Goal: Consume media (video, audio): Consume media (video, audio)

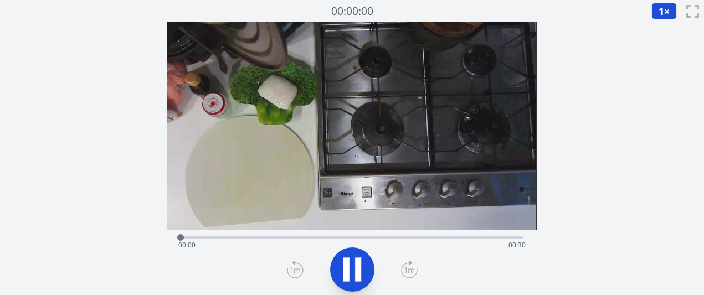
click at [346, 274] on icon at bounding box center [346, 270] width 6 height 24
click at [346, 274] on icon at bounding box center [352, 269] width 18 height 23
click at [407, 273] on icon at bounding box center [409, 270] width 17 height 18
click at [357, 271] on icon at bounding box center [358, 270] width 6 height 24
click at [358, 272] on icon at bounding box center [352, 269] width 18 height 23
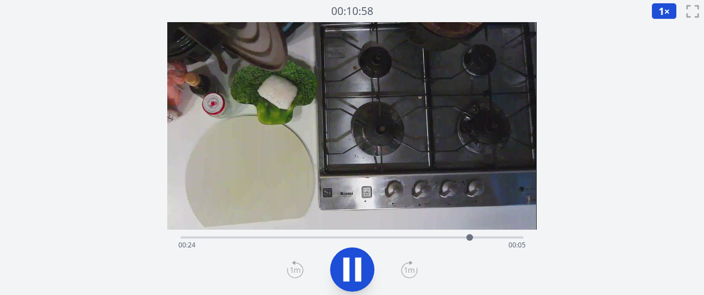
click at [358, 271] on icon at bounding box center [358, 270] width 6 height 24
click at [363, 268] on icon at bounding box center [352, 269] width 31 height 31
click at [205, 236] on div "経過時間: 00:26 残り時間: 00:03" at bounding box center [351, 245] width 347 height 18
click at [347, 266] on icon at bounding box center [352, 269] width 18 height 23
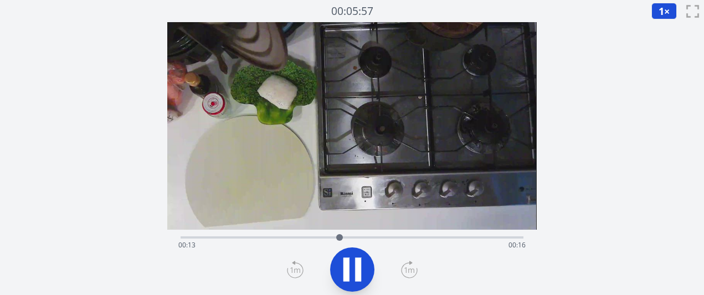
click at [404, 266] on icon at bounding box center [409, 270] width 17 height 18
click at [357, 265] on icon at bounding box center [358, 270] width 6 height 24
click at [351, 265] on icon at bounding box center [352, 269] width 18 height 23
click at [351, 265] on icon at bounding box center [352, 269] width 31 height 31
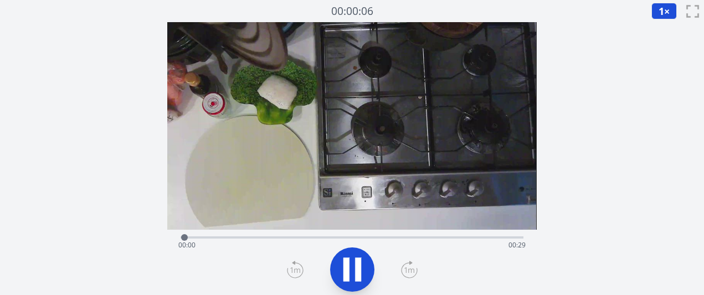
click at [234, 235] on div "経過時間: 00:00 残り時間: 00:29" at bounding box center [352, 236] width 342 height 13
click at [407, 269] on icon at bounding box center [409, 270] width 17 height 18
click at [326, 281] on div at bounding box center [352, 269] width 356 height 53
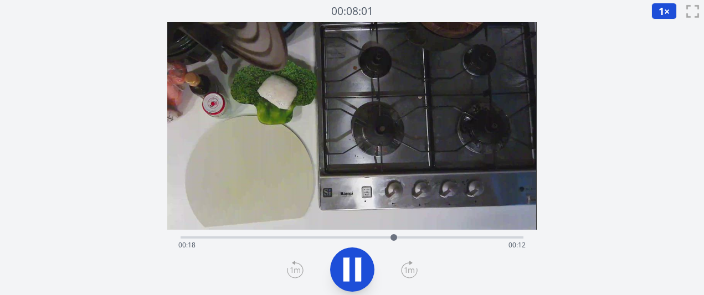
click at [326, 281] on div at bounding box center [352, 269] width 356 height 53
click at [342, 271] on icon at bounding box center [352, 269] width 31 height 31
click at [381, 239] on div "経過時間: 00:19 残り時間: 00:10" at bounding box center [351, 245] width 347 height 18
click at [359, 270] on icon at bounding box center [352, 269] width 18 height 23
click at [359, 270] on icon at bounding box center [358, 270] width 6 height 24
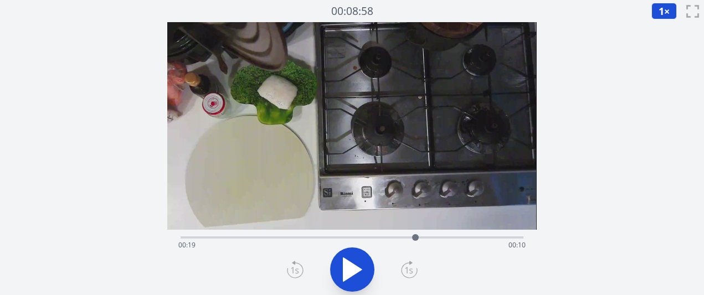
click at [350, 266] on icon at bounding box center [352, 269] width 18 height 23
click at [350, 266] on icon at bounding box center [352, 269] width 31 height 31
click at [350, 266] on icon at bounding box center [352, 269] width 18 height 23
click at [350, 266] on icon at bounding box center [352, 269] width 31 height 31
click at [350, 266] on icon at bounding box center [352, 269] width 18 height 23
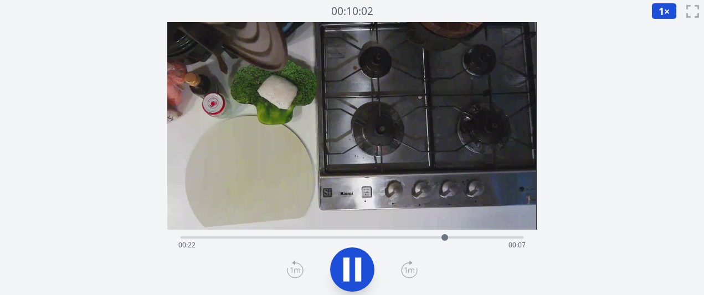
click at [350, 266] on icon at bounding box center [352, 269] width 31 height 31
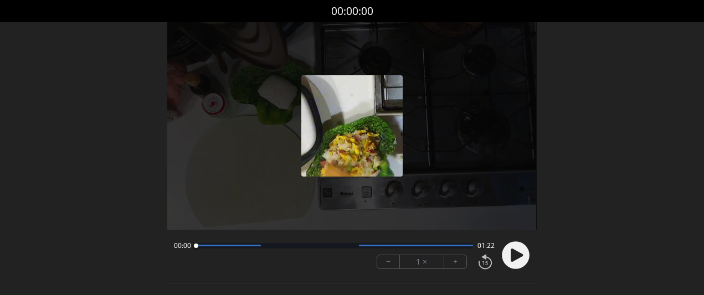
click at [449, 265] on button "+" at bounding box center [455, 261] width 22 height 13
click at [504, 267] on icon at bounding box center [515, 255] width 29 height 29
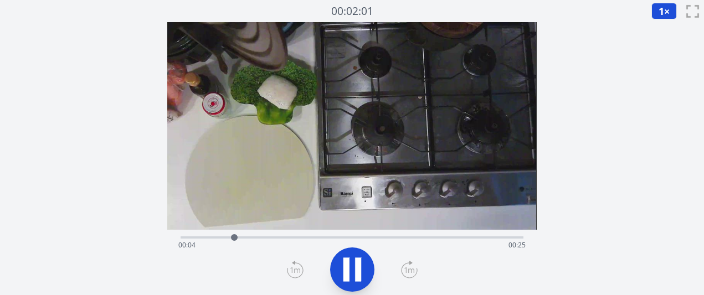
click at [409, 263] on icon at bounding box center [410, 262] width 2 height 3
click at [407, 274] on icon at bounding box center [409, 270] width 17 height 18
click at [359, 268] on icon at bounding box center [358, 270] width 6 height 24
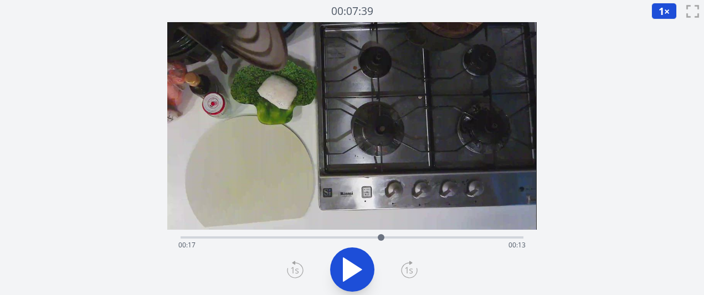
click at [290, 269] on icon at bounding box center [295, 270] width 17 height 18
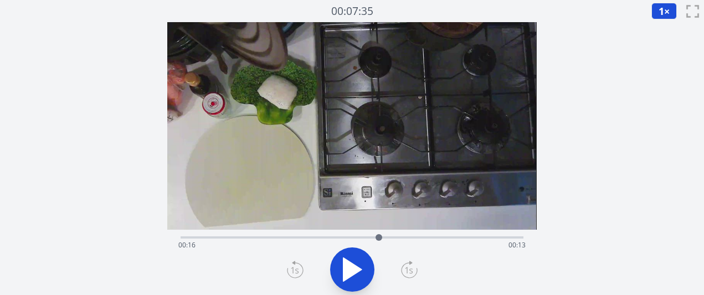
click at [290, 269] on icon at bounding box center [295, 270] width 17 height 18
click at [390, 237] on div "経過時間: 00:16 残り時間: 00:13" at bounding box center [351, 245] width 347 height 18
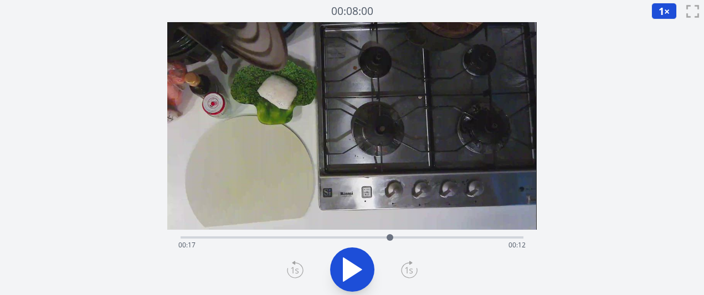
click at [402, 237] on div "経過時間: 00:17 残り時間: 00:12" at bounding box center [351, 245] width 347 height 18
click at [413, 233] on div "経過時間: 00:18 残り時間: 00:11" at bounding box center [352, 236] width 342 height 13
click at [408, 234] on div at bounding box center [413, 237] width 17 height 17
click at [367, 271] on icon at bounding box center [352, 269] width 31 height 31
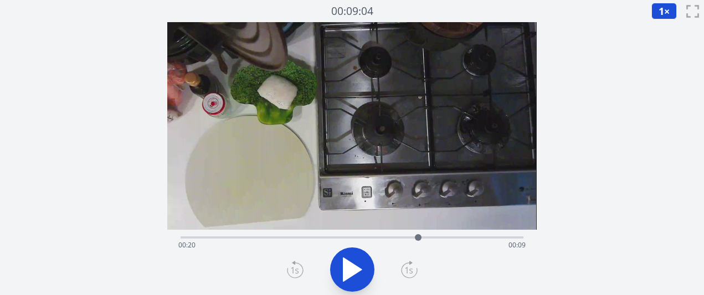
click at [408, 235] on div "経過時間: 00:20 残り時間: 00:09" at bounding box center [352, 236] width 342 height 13
click at [358, 262] on icon at bounding box center [352, 269] width 31 height 31
click at [358, 262] on icon at bounding box center [358, 270] width 6 height 24
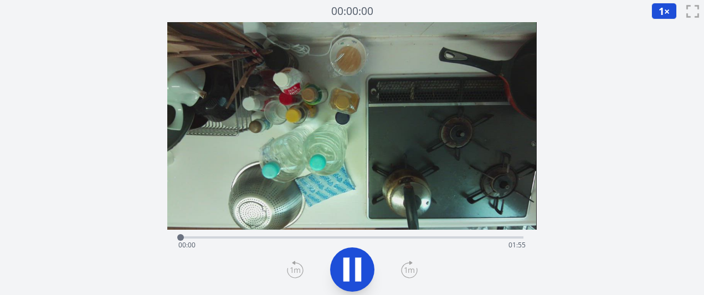
click at [354, 276] on icon at bounding box center [352, 269] width 31 height 31
click at [411, 271] on icon at bounding box center [409, 270] width 17 height 18
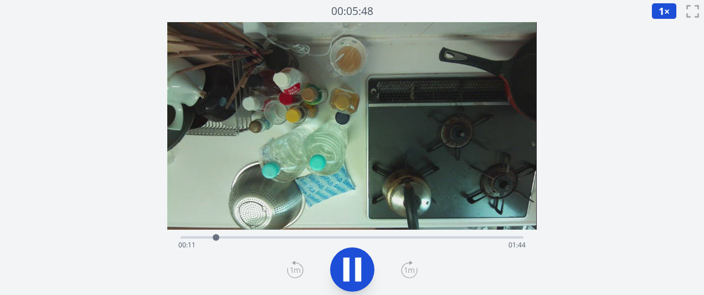
click at [411, 271] on icon at bounding box center [409, 270] width 17 height 18
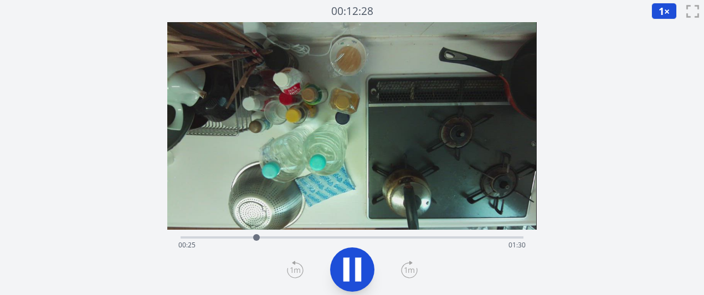
click at [411, 271] on icon at bounding box center [409, 270] width 17 height 18
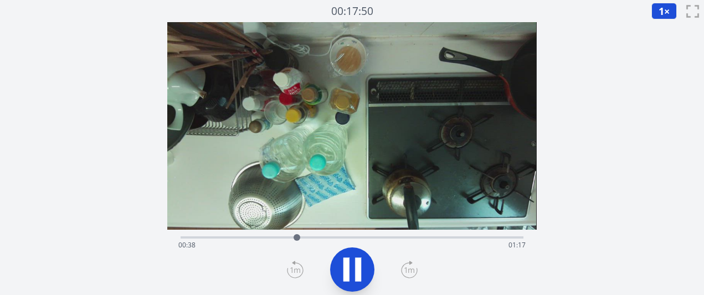
click at [411, 271] on icon at bounding box center [409, 270] width 17 height 18
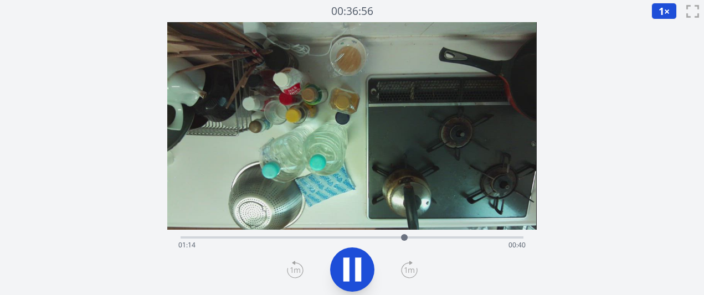
click at [411, 271] on icon at bounding box center [409, 270] width 17 height 18
click at [289, 269] on icon at bounding box center [295, 270] width 17 height 18
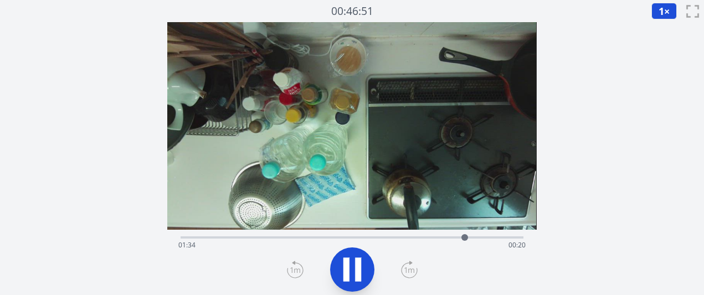
click at [289, 269] on icon at bounding box center [295, 270] width 17 height 18
click at [410, 268] on icon at bounding box center [409, 270] width 17 height 18
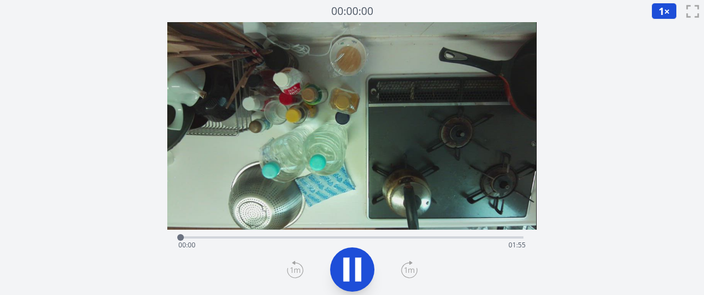
click at [303, 235] on div "経過時間: 00:00 残り時間: 01:55" at bounding box center [352, 236] width 342 height 13
click at [342, 244] on div "経過時間: 00:41 残り時間: 01:14" at bounding box center [351, 245] width 347 height 18
click at [424, 234] on div "経過時間: 00:55 残り時間: 01:00" at bounding box center [352, 236] width 342 height 13
click at [403, 241] on div "経過時間: 01:22 残り時間: 00:32" at bounding box center [351, 245] width 347 height 18
click at [409, 270] on icon at bounding box center [409, 270] width 17 height 18
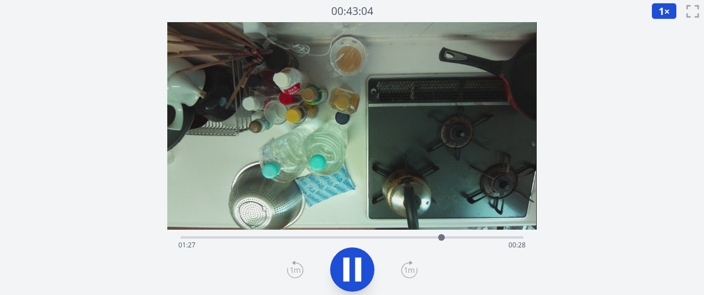
click at [338, 267] on icon at bounding box center [352, 269] width 31 height 31
click at [353, 236] on div "Time elapsed: 01:27 Time remaining: 00:28" at bounding box center [351, 245] width 347 height 18
click at [366, 234] on div "Time elapsed: 00:57 Time remaining: 00:57" at bounding box center [352, 236] width 342 height 13
click at [381, 235] on div "Time elapsed: 01:01 Time remaining: 00:53" at bounding box center [352, 236] width 342 height 13
click at [411, 240] on div "Time elapsed: 01:06 Time remaining: 00:48" at bounding box center [351, 245] width 347 height 18
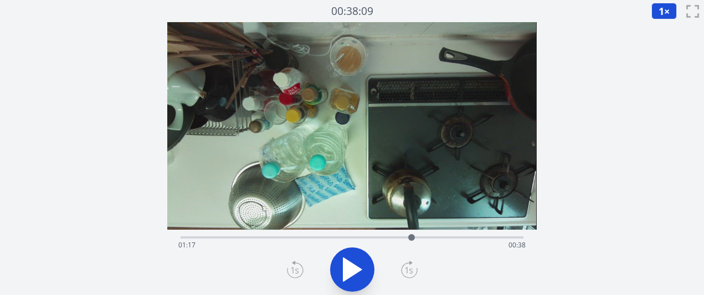
click at [447, 236] on div "Time elapsed: 01:17 Time remaining: 00:38" at bounding box center [351, 245] width 347 height 18
click at [441, 236] on div at bounding box center [447, 237] width 17 height 17
click at [440, 236] on div at bounding box center [441, 237] width 7 height 7
click at [439, 236] on div at bounding box center [440, 237] width 7 height 7
click at [438, 236] on div at bounding box center [437, 237] width 7 height 7
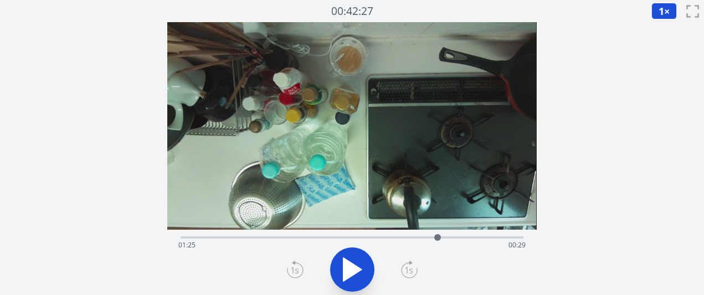
click at [425, 236] on div "Time elapsed: 01:25 Time remaining: 00:29" at bounding box center [351, 245] width 347 height 18
click at [357, 278] on icon at bounding box center [352, 269] width 31 height 31
click at [471, 238] on div "Time elapsed: 01:22 Time remaining: 00:32" at bounding box center [351, 245] width 347 height 18
click at [346, 274] on icon at bounding box center [346, 270] width 6 height 24
click at [451, 237] on div "Time elapsed: 01:38 Time remaining: 00:17" at bounding box center [351, 245] width 347 height 18
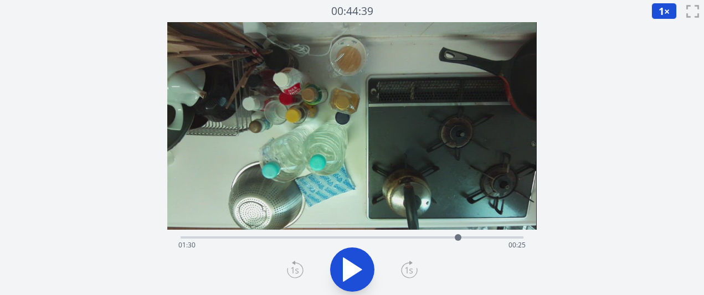
click at [458, 239] on div at bounding box center [458, 237] width 17 height 17
click at [454, 238] on div at bounding box center [458, 237] width 17 height 17
click at [443, 238] on div "Time elapsed: 01:31 Time remaining: 00:24" at bounding box center [351, 245] width 347 height 18
click at [439, 236] on div at bounding box center [443, 237] width 17 height 17
click at [438, 236] on div at bounding box center [439, 237] width 7 height 7
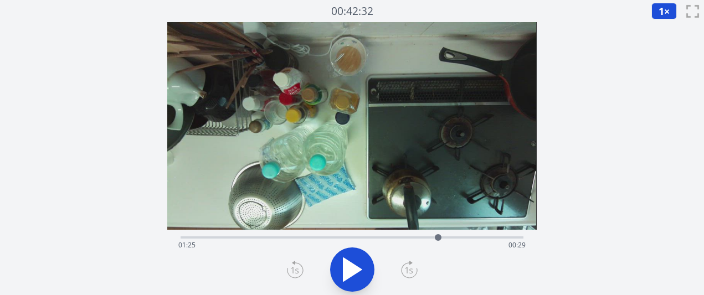
click at [435, 238] on div at bounding box center [438, 237] width 7 height 7
click at [433, 236] on div at bounding box center [435, 237] width 7 height 7
click at [424, 236] on div "Time elapsed: 01:24 Time remaining: 00:31" at bounding box center [351, 245] width 347 height 18
click at [361, 269] on icon at bounding box center [352, 269] width 18 height 23
click at [361, 269] on icon at bounding box center [352, 269] width 31 height 31
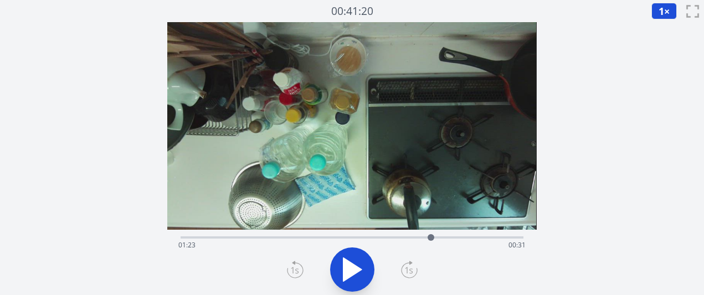
click at [361, 269] on icon at bounding box center [352, 269] width 18 height 23
click at [362, 270] on icon at bounding box center [352, 269] width 31 height 31
click at [341, 264] on icon at bounding box center [352, 269] width 31 height 31
click at [361, 258] on icon at bounding box center [352, 269] width 31 height 31
click at [441, 238] on div at bounding box center [437, 237] width 17 height 17
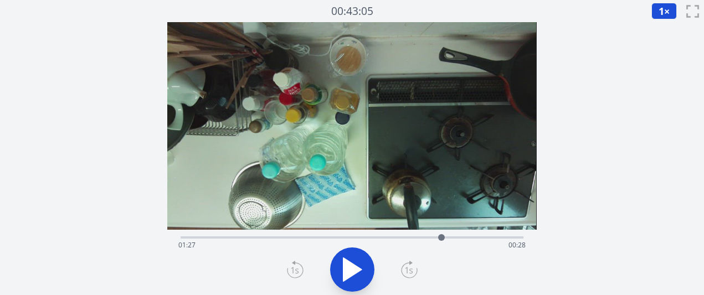
click at [451, 234] on div "Time elapsed: 01:27 Time remaining: 00:28" at bounding box center [352, 236] width 342 height 13
click at [446, 235] on div at bounding box center [451, 237] width 17 height 17
click at [454, 235] on div at bounding box center [446, 237] width 17 height 17
click at [450, 237] on div at bounding box center [453, 237] width 7 height 7
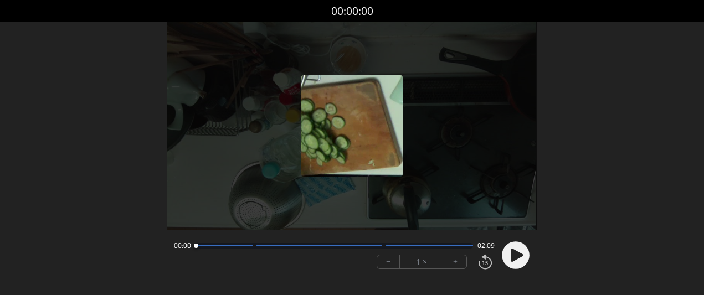
click at [454, 260] on font "+" at bounding box center [455, 261] width 4 height 13
click at [509, 260] on circle at bounding box center [516, 255] width 28 height 28
click at [455, 267] on font "+" at bounding box center [455, 261] width 4 height 13
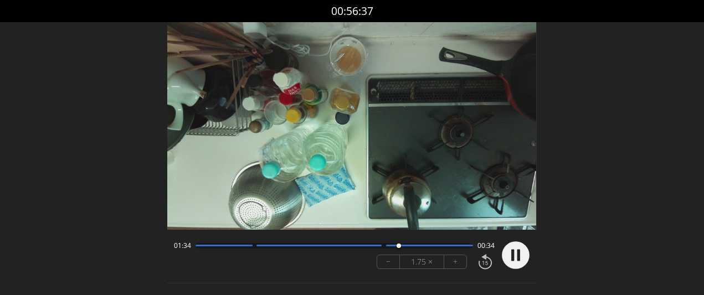
click at [455, 267] on button "+" at bounding box center [455, 261] width 22 height 13
click at [515, 258] on circle at bounding box center [516, 255] width 28 height 28
